Goal: Task Accomplishment & Management: Manage account settings

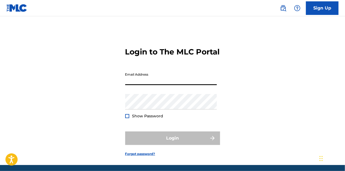
click at [164, 85] on input "Email Address" at bounding box center [171, 77] width 92 height 15
click at [137, 85] on input "Email Address" at bounding box center [171, 77] width 92 height 15
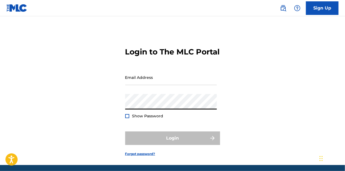
type input "[PERSON_NAME][EMAIL_ADDRESS][PERSON_NAME][DOMAIN_NAME]"
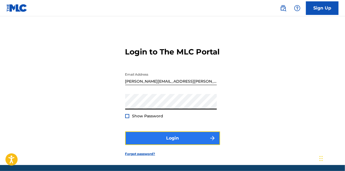
click at [152, 145] on button "Login" at bounding box center [172, 139] width 95 height 14
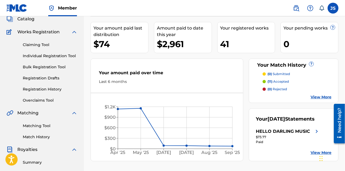
scroll to position [34, 0]
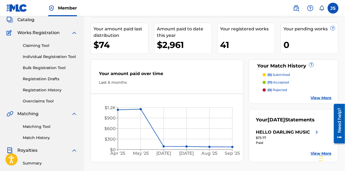
click at [69, 10] on span "Member" at bounding box center [67, 8] width 19 height 6
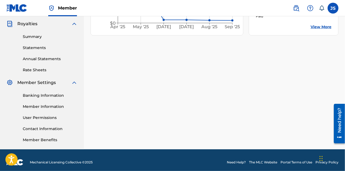
scroll to position [165, 0]
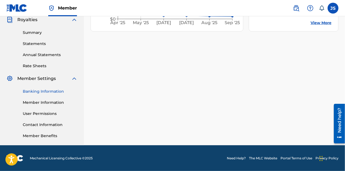
click at [53, 90] on link "Banking Information" at bounding box center [50, 92] width 55 height 6
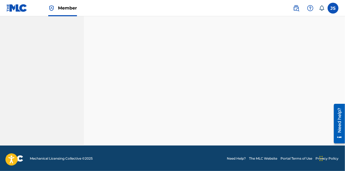
scroll to position [165, 0]
